Goal: Find contact information

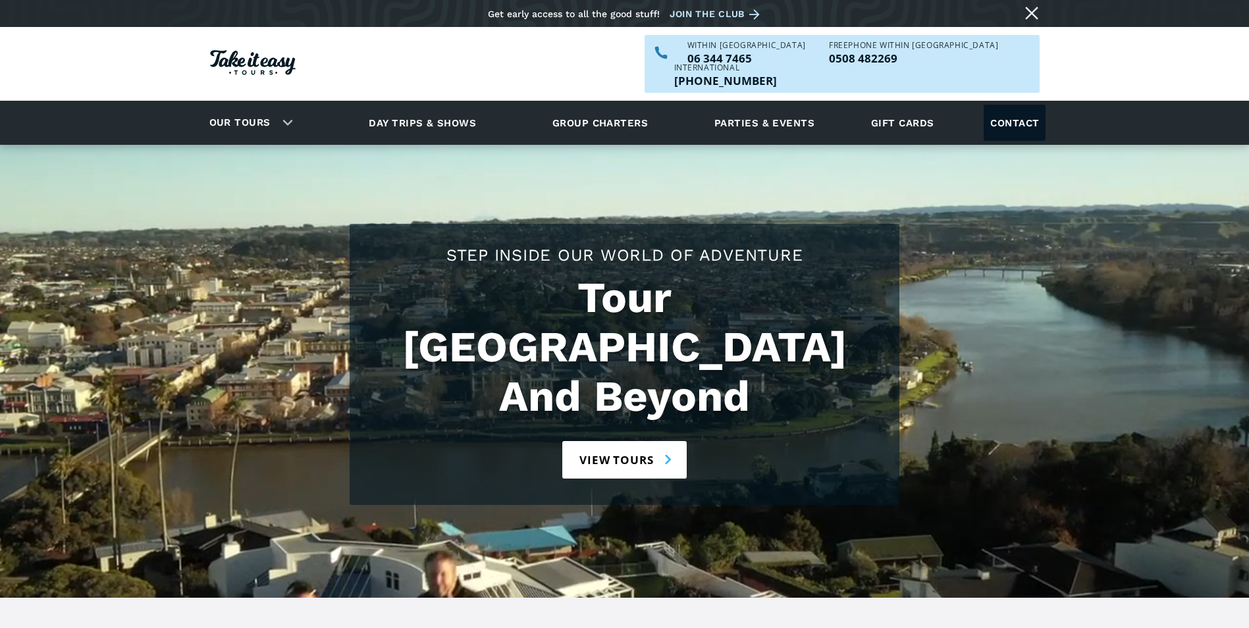
click at [1030, 105] on link "Contact" at bounding box center [1014, 123] width 62 height 36
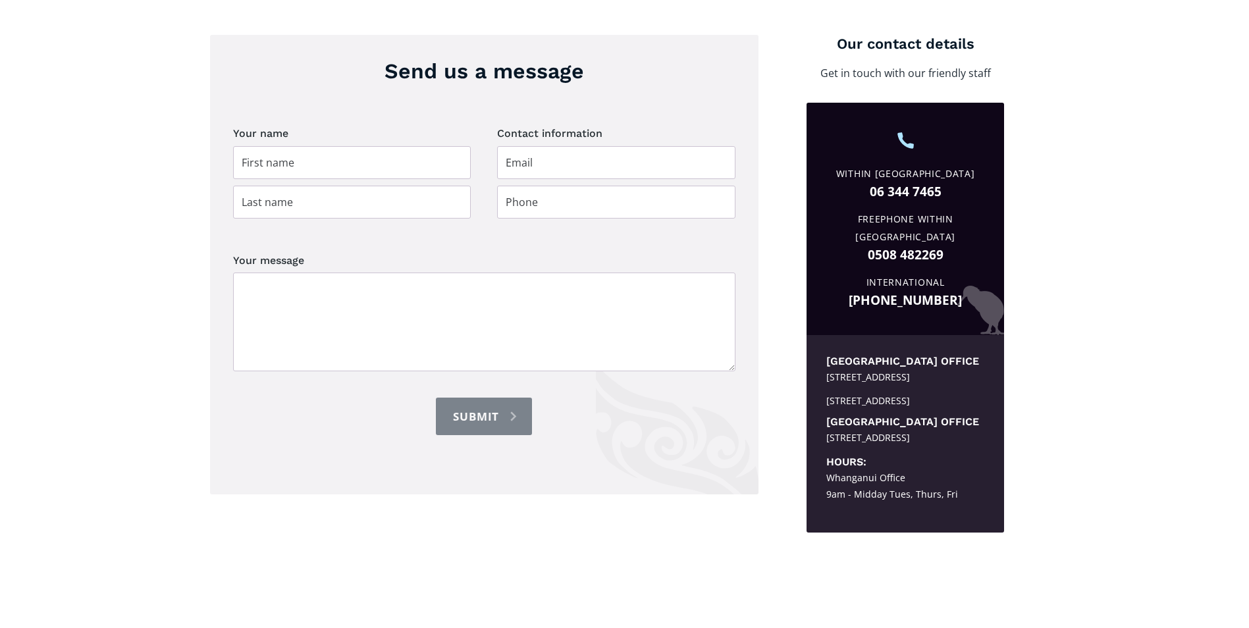
scroll to position [527, 0]
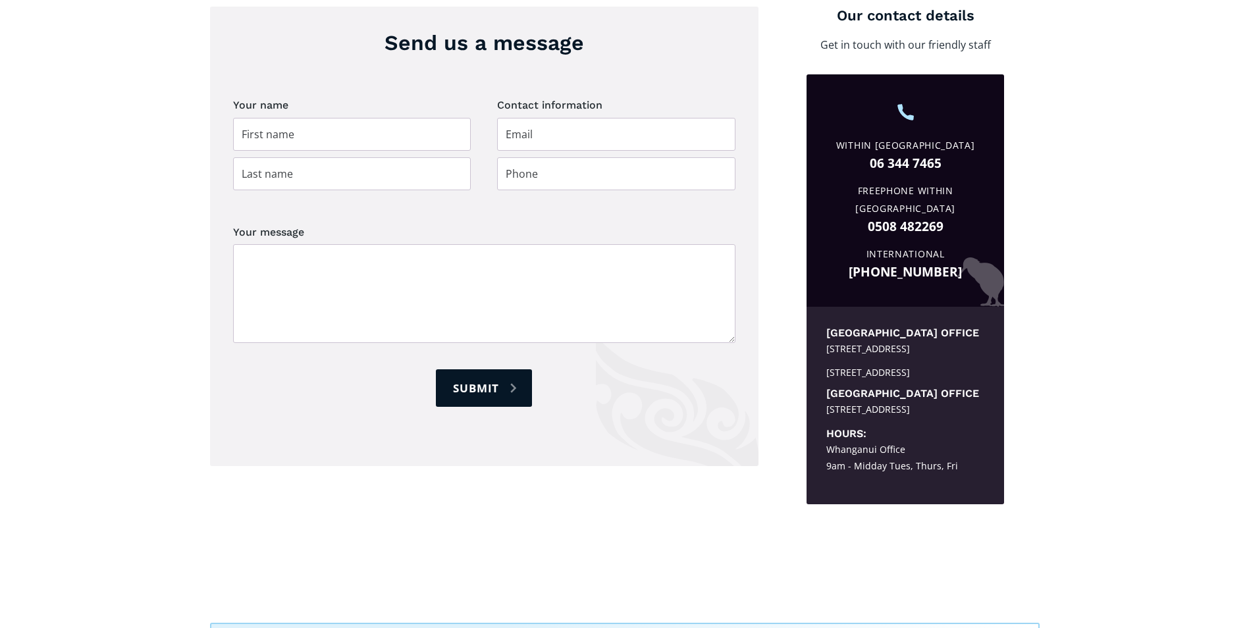
drag, startPoint x: 826, startPoint y: 401, endPoint x: 907, endPoint y: 416, distance: 82.4
click at [907, 416] on div "34A Creyke Road, Illam, Christchurch, 8041" at bounding box center [905, 409] width 158 height 16
copy div "34A Creyke Road, Illam, Christchurch, 8041"
click at [1002, 216] on div "Within NZ 06 344 7465 Freephone Within NZ 0508 482269 International +64 6 344 7…" at bounding box center [904, 190] width 197 height 233
